Goal: Connect with others: Connect with others

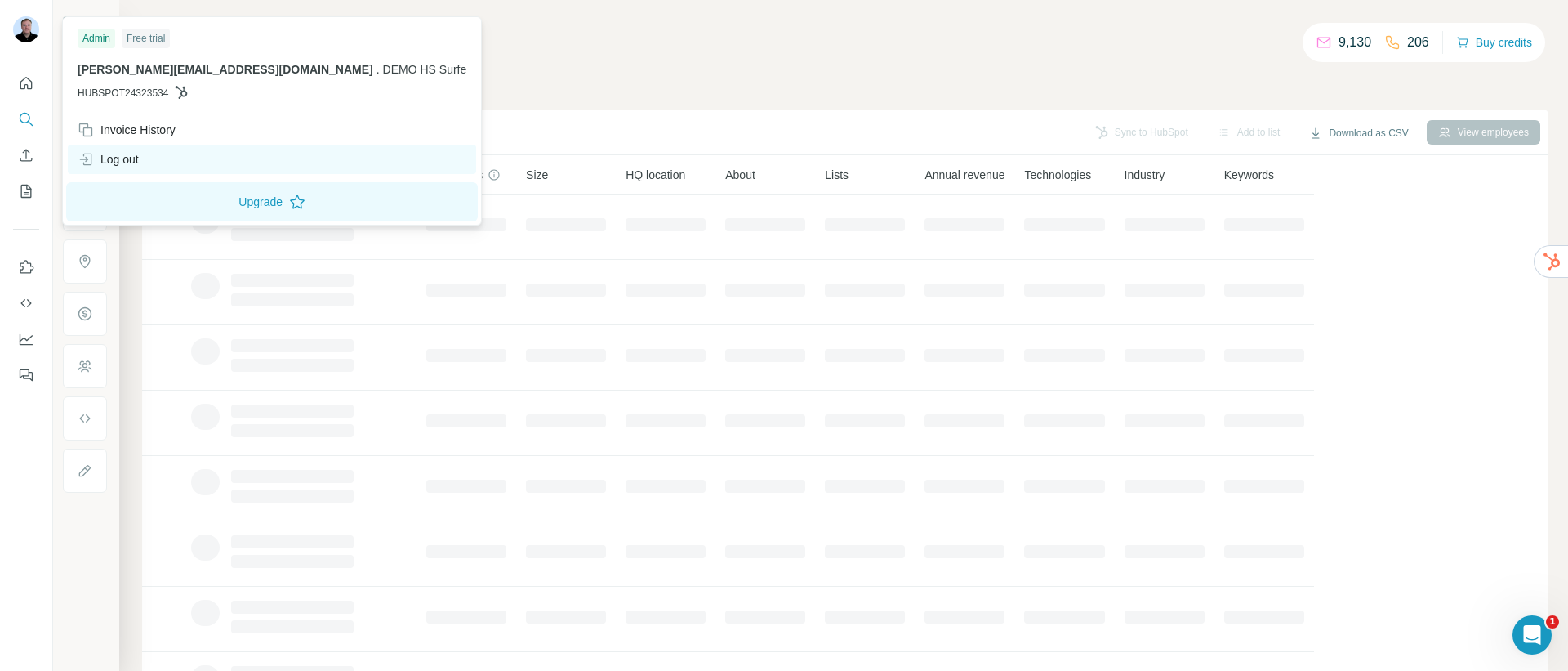
click at [126, 153] on div "Log out" at bounding box center [108, 160] width 61 height 16
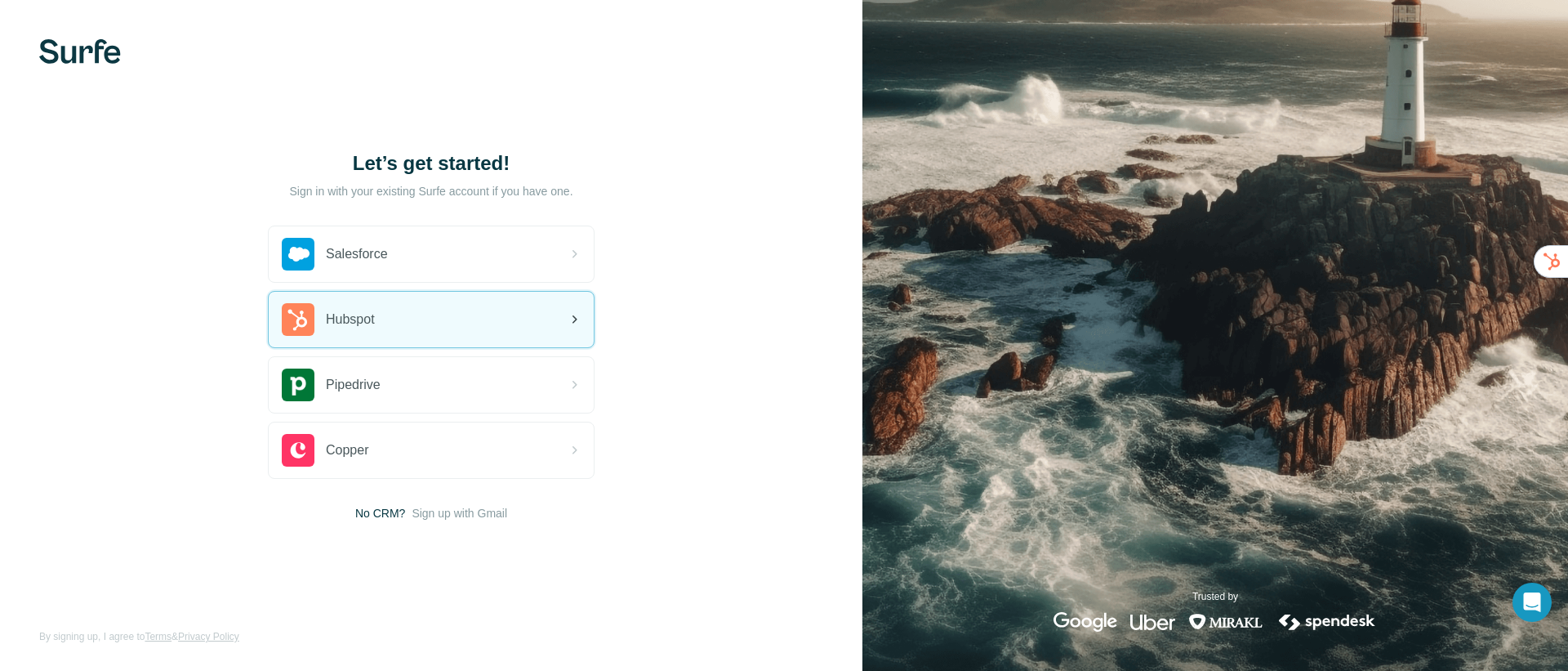
click at [451, 324] on div "Hubspot" at bounding box center [430, 319] width 325 height 55
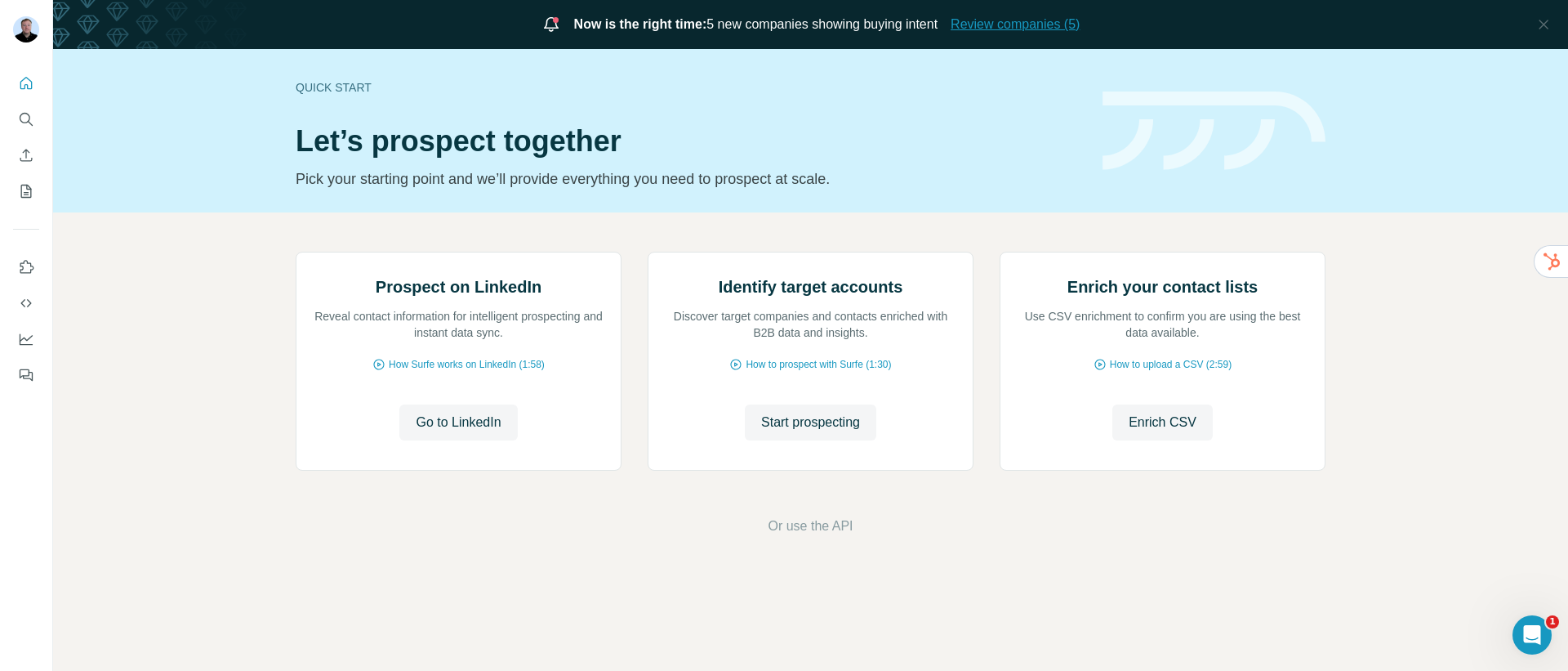
click at [1010, 34] on span "Review companies (5)" at bounding box center [1015, 25] width 129 height 20
